Goal: Task Accomplishment & Management: Manage account settings

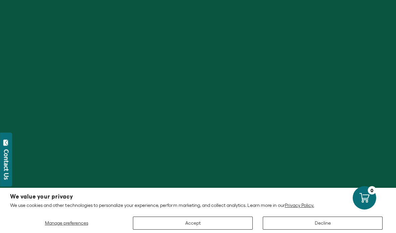
click at [179, 220] on button "Accept" at bounding box center [193, 223] width 120 height 13
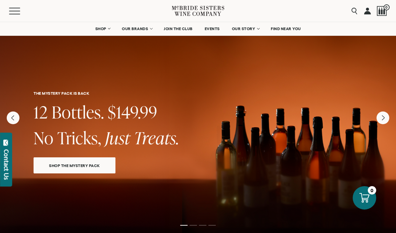
click at [365, 17] on link at bounding box center [367, 11] width 7 height 22
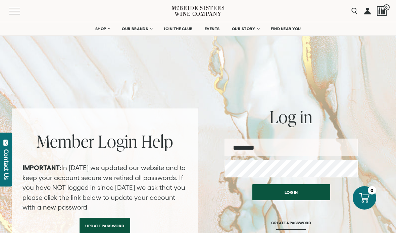
click at [279, 145] on input "email" at bounding box center [290, 148] width 133 height 18
type input "**********"
click at [295, 193] on button "Log in" at bounding box center [291, 192] width 78 height 16
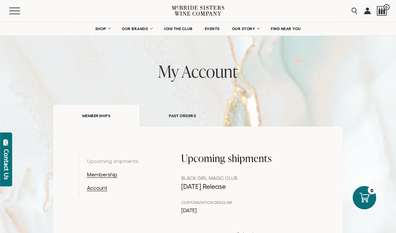
scroll to position [22, 0]
click at [126, 160] on link "Upcoming shipments" at bounding box center [121, 161] width 69 height 8
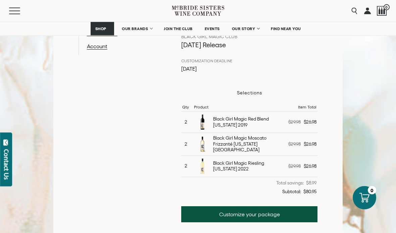
scroll to position [165, 0]
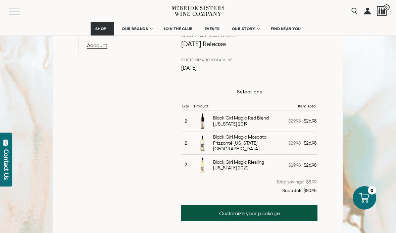
click at [275, 213] on link "Customize your package" at bounding box center [249, 214] width 137 height 16
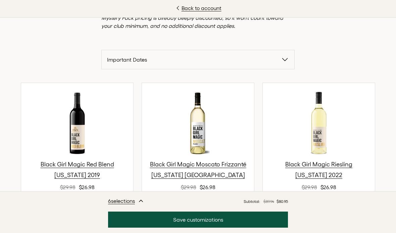
scroll to position [201, 0]
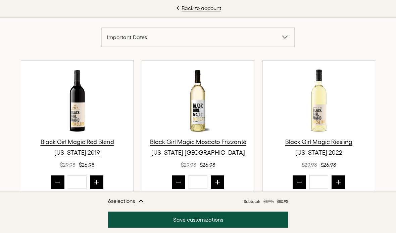
click at [59, 179] on icon "prior quantity" at bounding box center [57, 182] width 7 height 7
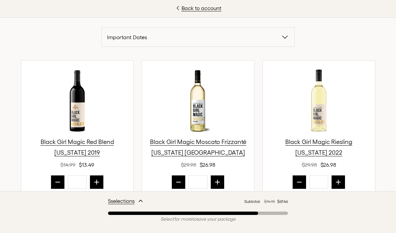
click at [58, 179] on icon "prior quantity" at bounding box center [57, 182] width 7 height 7
type input "*"
click at [177, 186] on button "prior quantity" at bounding box center [178, 182] width 13 height 13
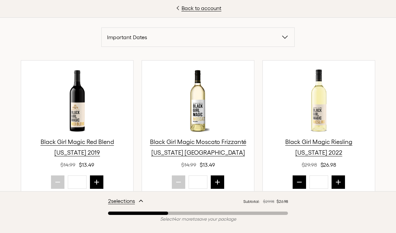
type input "*"
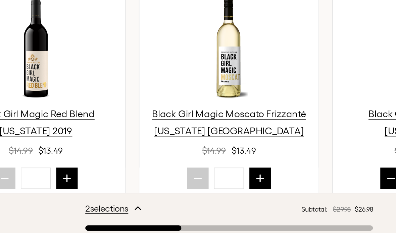
scroll to position [349, 0]
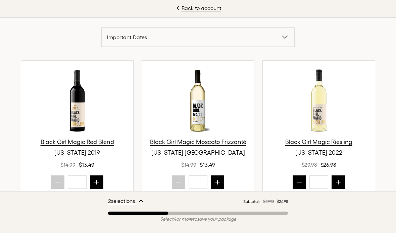
click at [297, 186] on button "prior quantity" at bounding box center [298, 182] width 13 height 13
click at [302, 183] on icon "prior quantity" at bounding box center [299, 182] width 7 height 7
type input "*"
click at [224, 217] on span "Select 6 or more to save your package" at bounding box center [198, 220] width 180 height 6
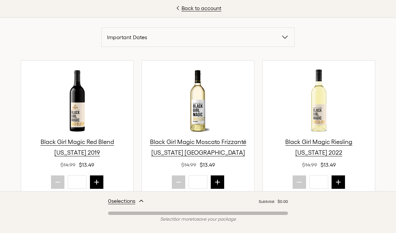
click at [283, 34] on icon "button" at bounding box center [285, 37] width 8 height 8
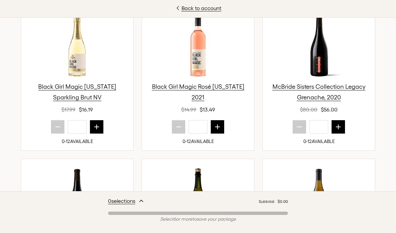
scroll to position [502, 0]
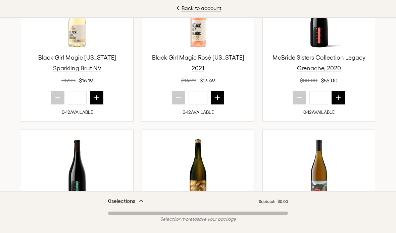
click at [95, 98] on icon "next quantity" at bounding box center [96, 98] width 7 height 7
click at [96, 96] on icon "next quantity" at bounding box center [96, 98] width 7 height 7
type input "*"
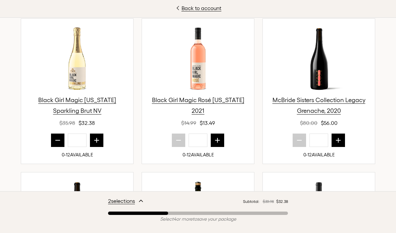
scroll to position [460, 0]
click at [339, 140] on icon "next quantity" at bounding box center [338, 140] width 4 height 4
type input "*"
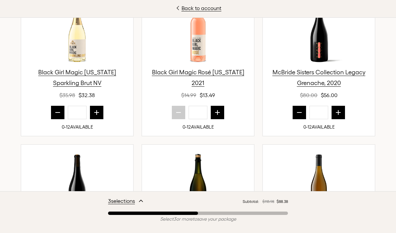
scroll to position [489, 0]
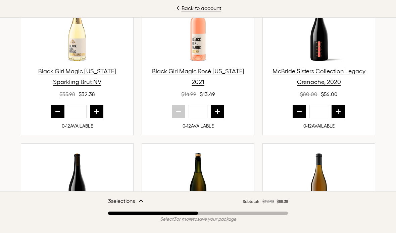
click at [218, 110] on icon "next quantity" at bounding box center [217, 111] width 7 height 7
click at [175, 111] on icon "prior quantity" at bounding box center [178, 111] width 7 height 7
type input "*"
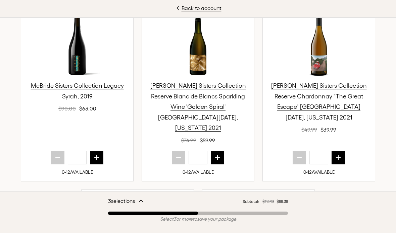
scroll to position [629, 0]
click at [96, 151] on button "next quantity" at bounding box center [96, 157] width 13 height 13
type input "*"
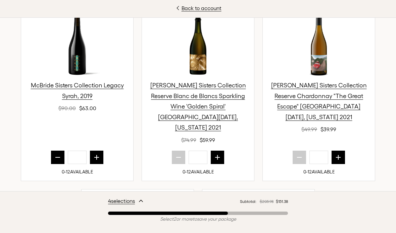
click at [217, 155] on icon "next quantity" at bounding box center [217, 157] width 4 height 4
type input "*"
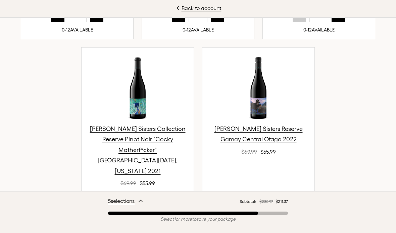
scroll to position [771, 0]
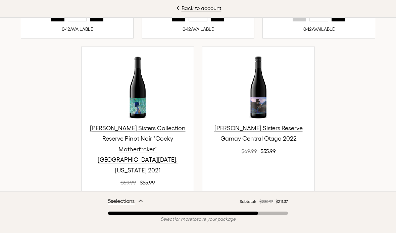
click at [160, 197] on icon "next quantity" at bounding box center [157, 200] width 7 height 7
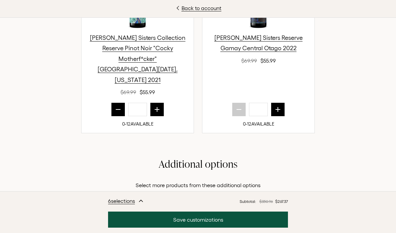
scroll to position [849, 0]
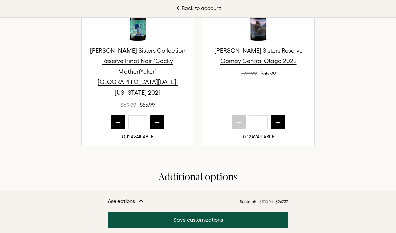
click at [117, 119] on icon "prior quantity" at bounding box center [118, 122] width 7 height 7
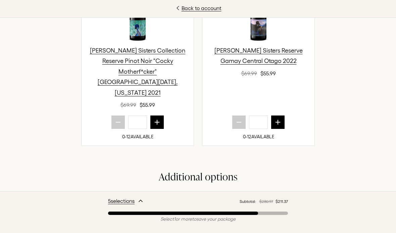
type input "*"
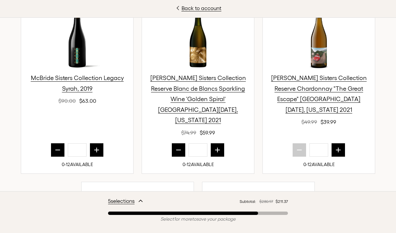
scroll to position [619, 0]
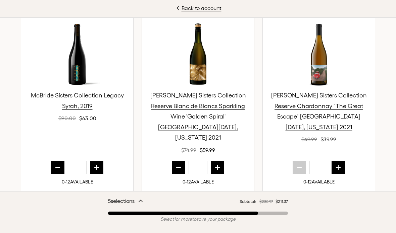
click at [178, 164] on icon "prior quantity" at bounding box center [178, 167] width 7 height 7
type input "*"
click at [54, 161] on button "prior quantity" at bounding box center [57, 167] width 13 height 13
type input "*"
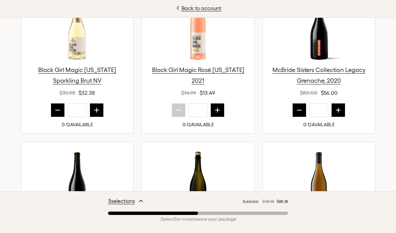
scroll to position [459, 0]
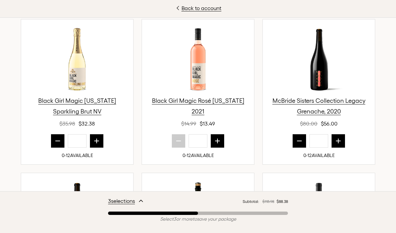
click at [299, 141] on icon "prior quantity" at bounding box center [299, 141] width 7 height 7
type input "*"
click at [57, 138] on icon "prior quantity" at bounding box center [57, 141] width 7 height 7
click at [57, 139] on icon "prior quantity" at bounding box center [57, 141] width 7 height 7
type input "*"
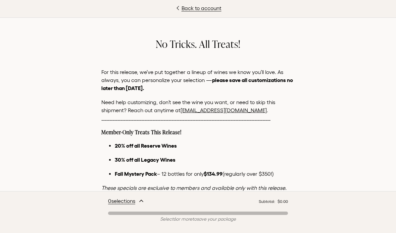
scroll to position [0, 0]
